Goal: Transaction & Acquisition: Purchase product/service

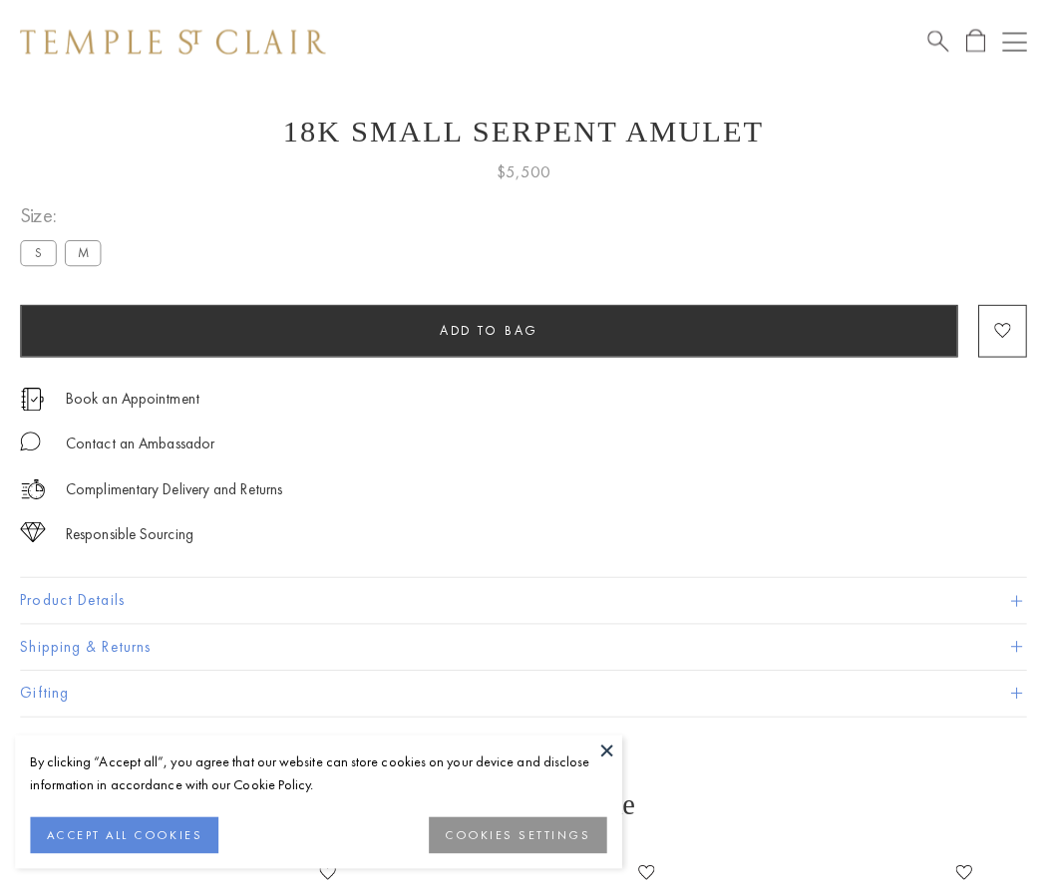
scroll to position [79, 0]
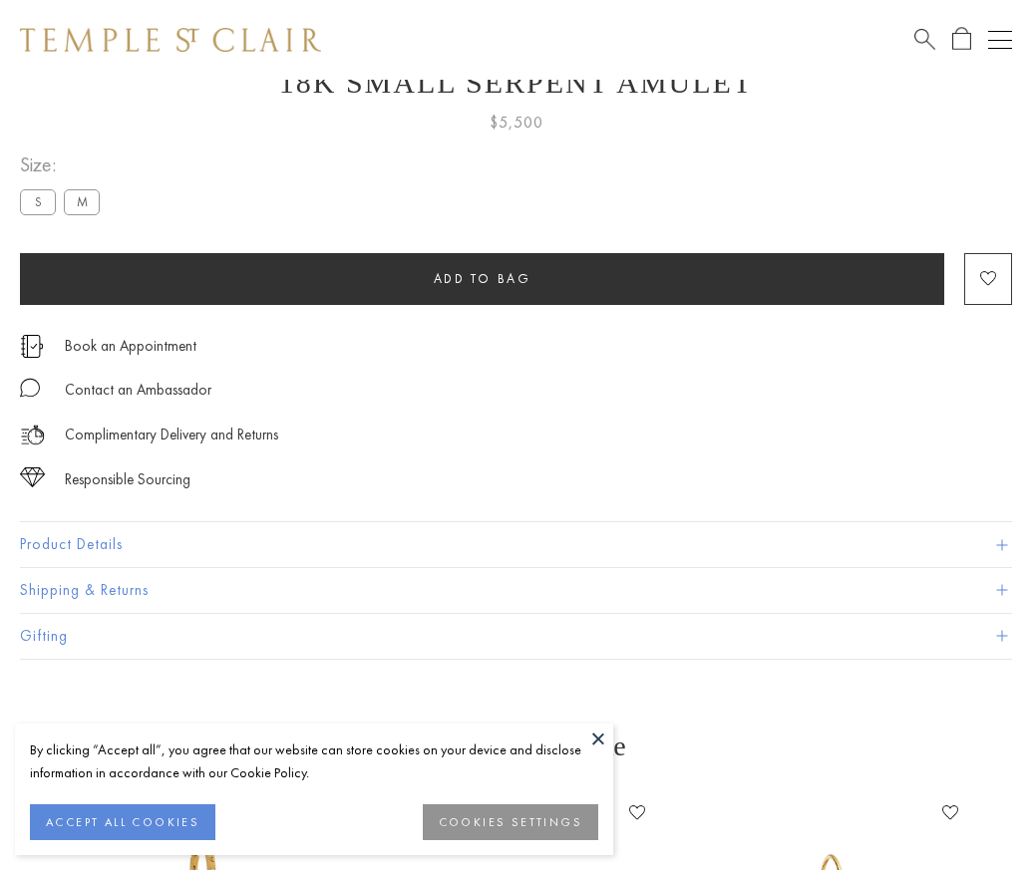
click at [482, 278] on span "Add to bag" at bounding box center [483, 278] width 98 height 17
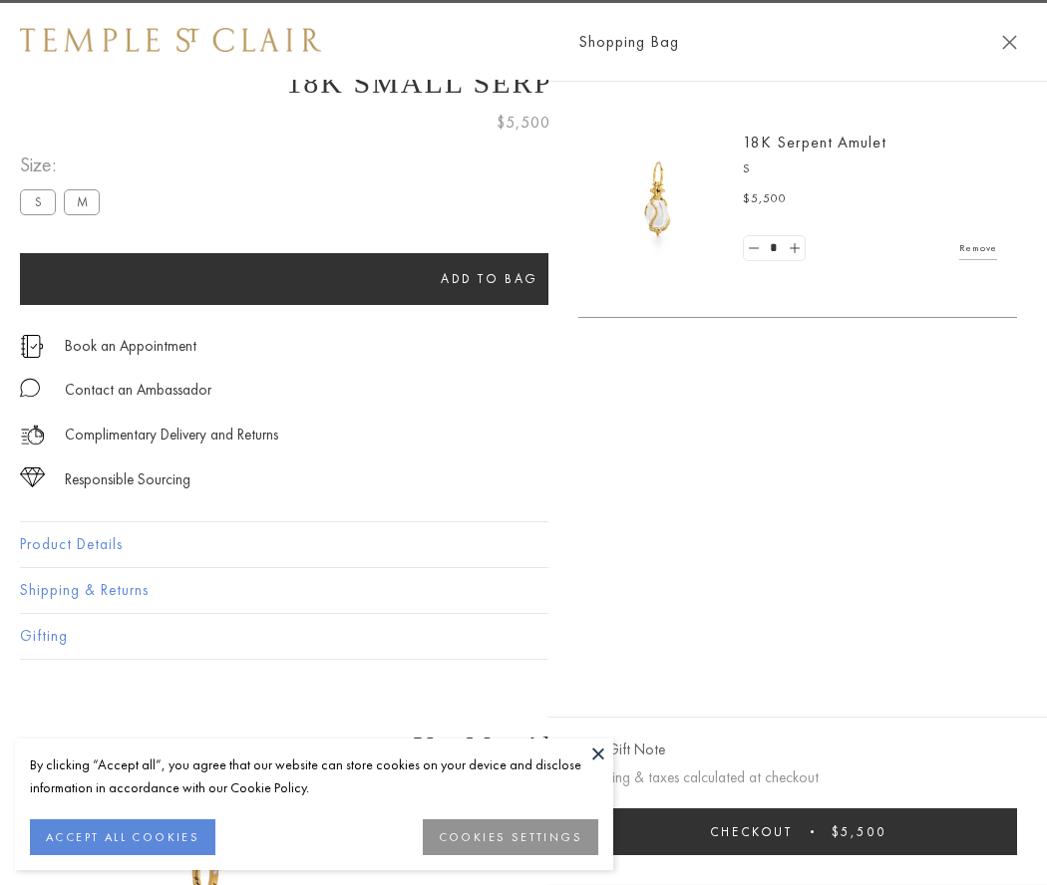
click at [1017, 832] on button "Checkout $5,500" at bounding box center [797, 832] width 439 height 47
